Goal: Complete application form

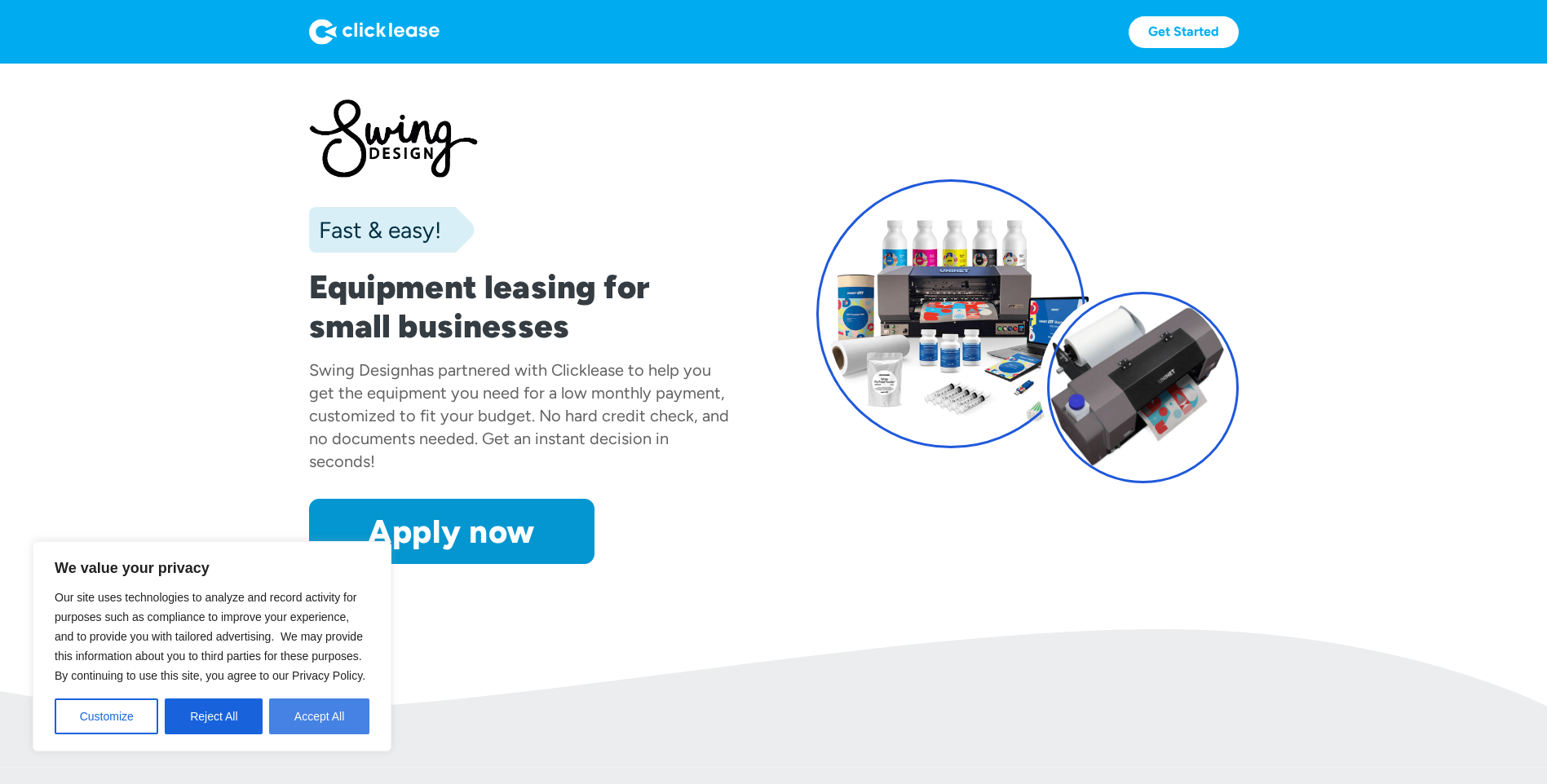
click at [326, 710] on button "Accept All" at bounding box center [319, 717] width 101 height 36
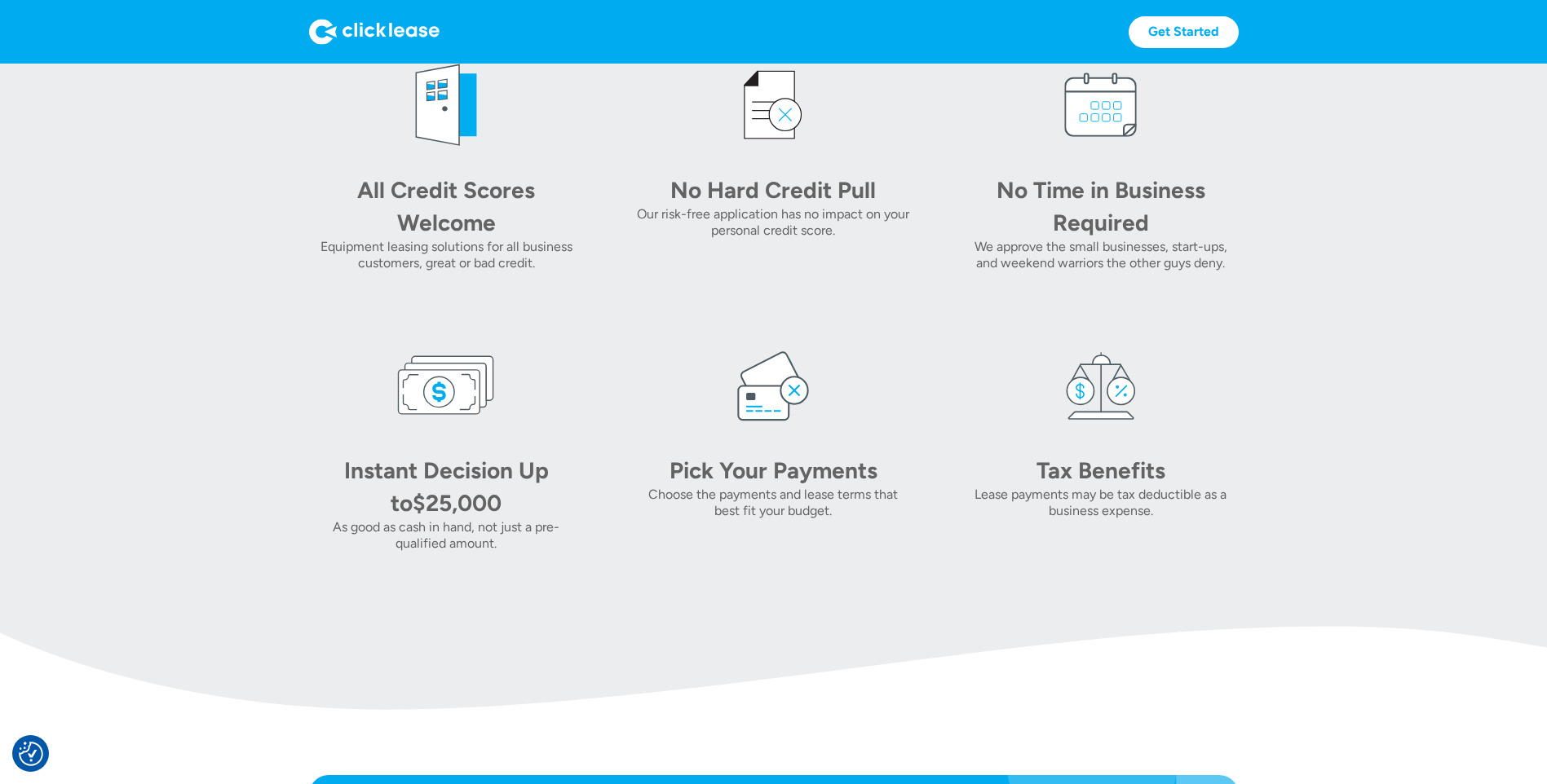
scroll to position [733, 0]
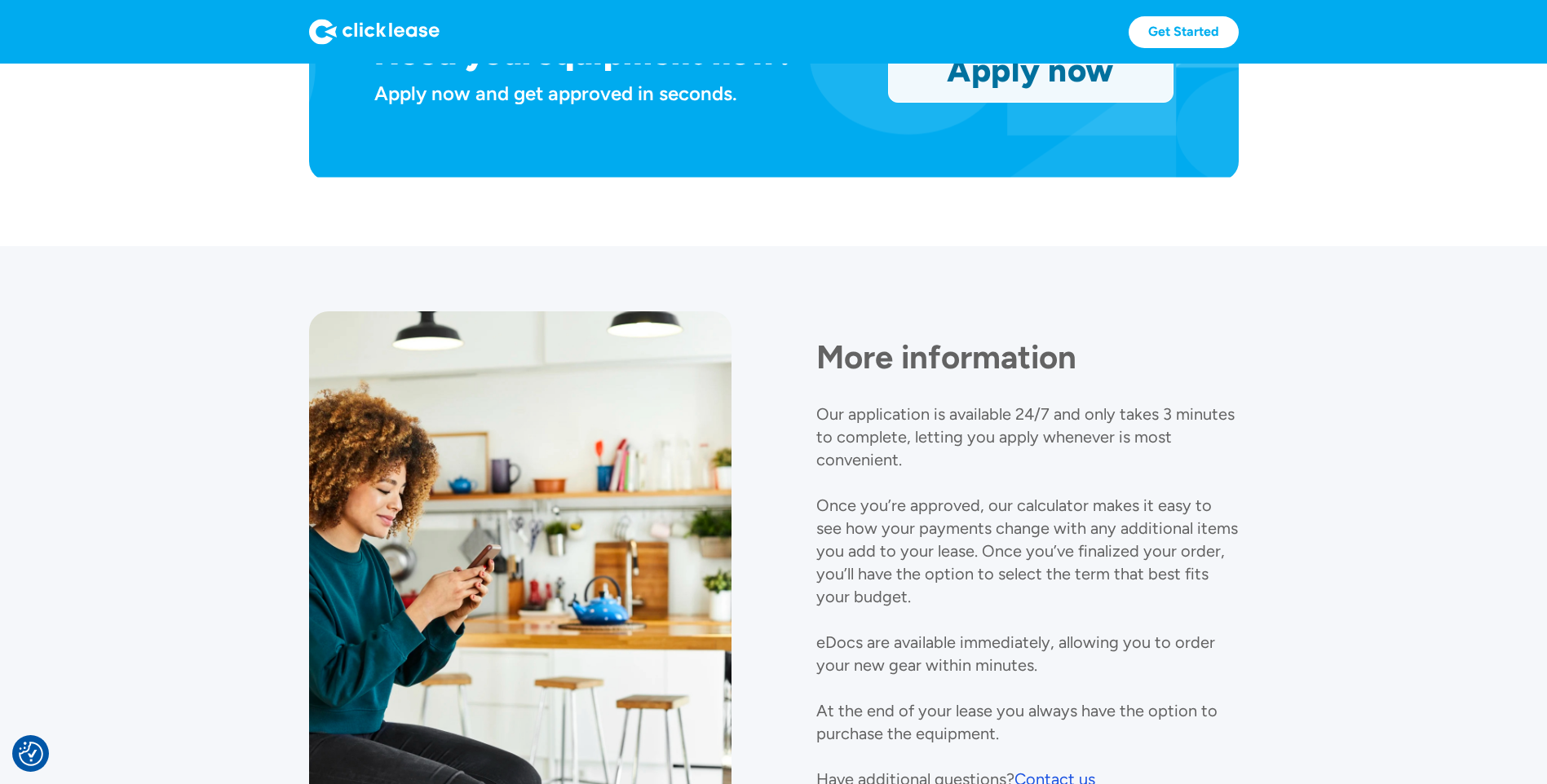
click at [1033, 83] on link "Apply now" at bounding box center [1031, 70] width 284 height 64
